Goal: Obtain resource: Obtain resource

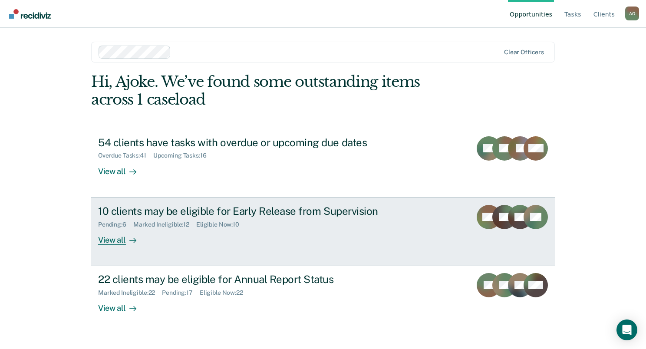
click at [112, 240] on div "View all" at bounding box center [122, 236] width 49 height 17
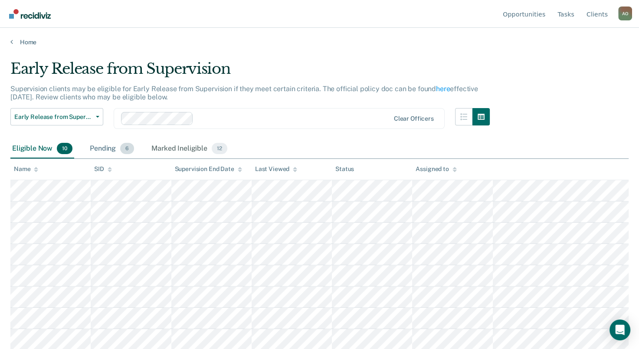
click at [102, 151] on div "Pending 6" at bounding box center [112, 148] width 48 height 19
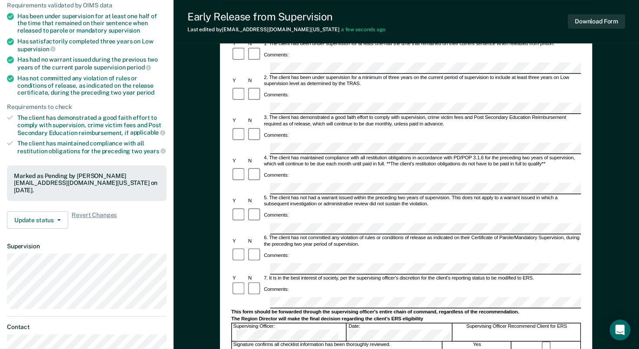
scroll to position [130, 0]
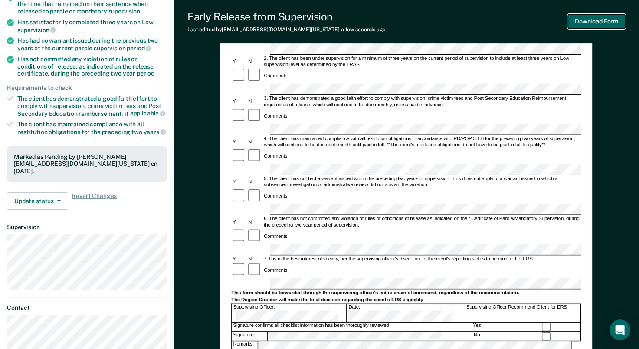
click at [602, 26] on button "Download Form" at bounding box center [596, 21] width 57 height 14
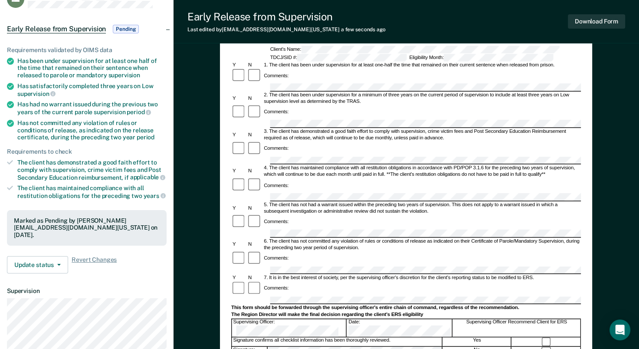
scroll to position [0, 0]
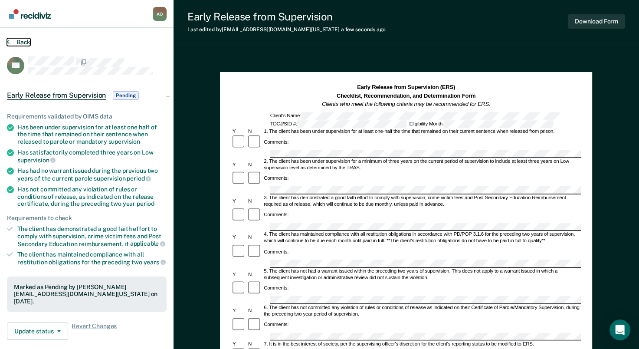
click at [23, 42] on button "Back" at bounding box center [18, 42] width 23 height 8
